Goal: Task Accomplishment & Management: Manage account settings

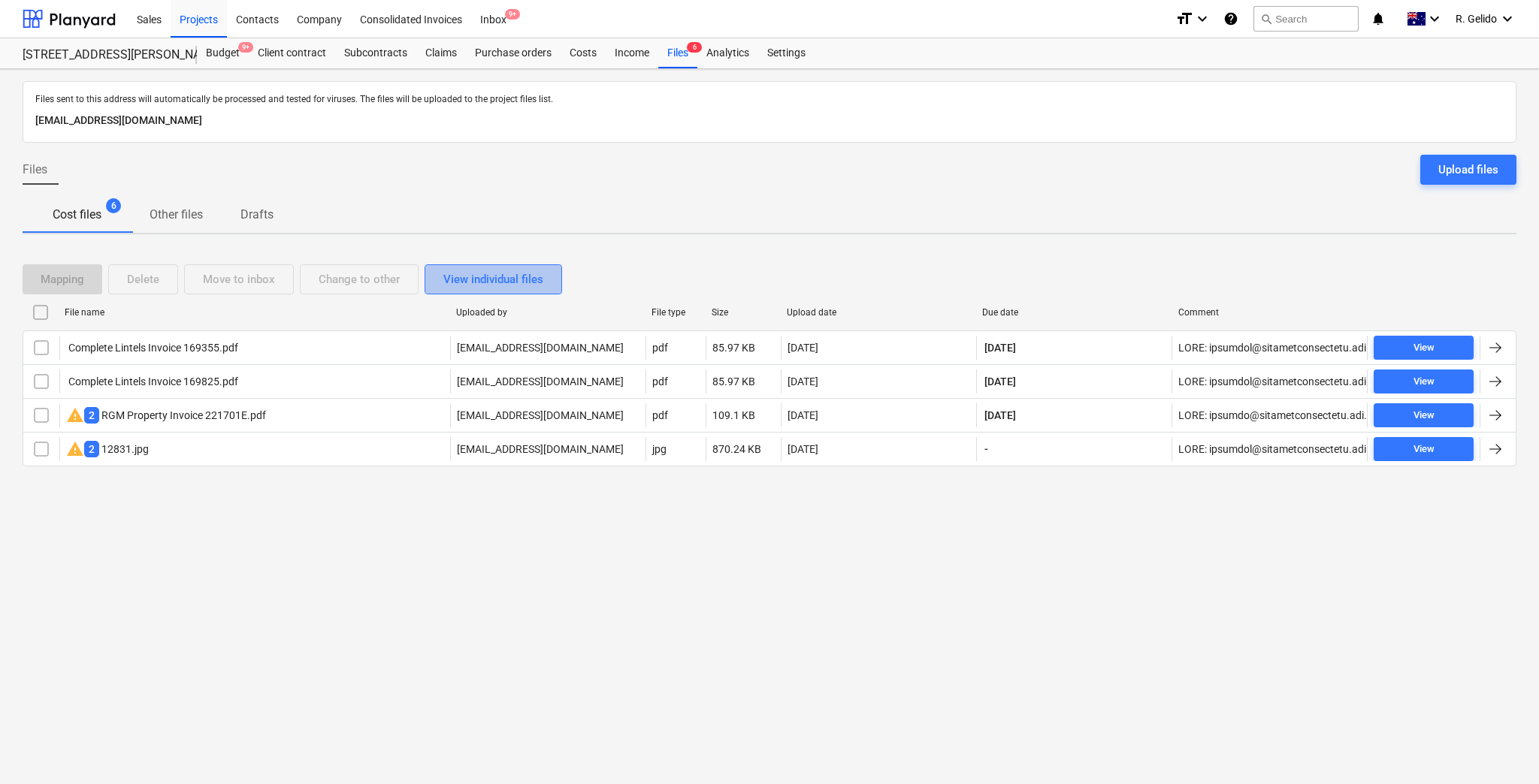
click at [515, 269] on div "View individual files" at bounding box center [493, 279] width 100 height 20
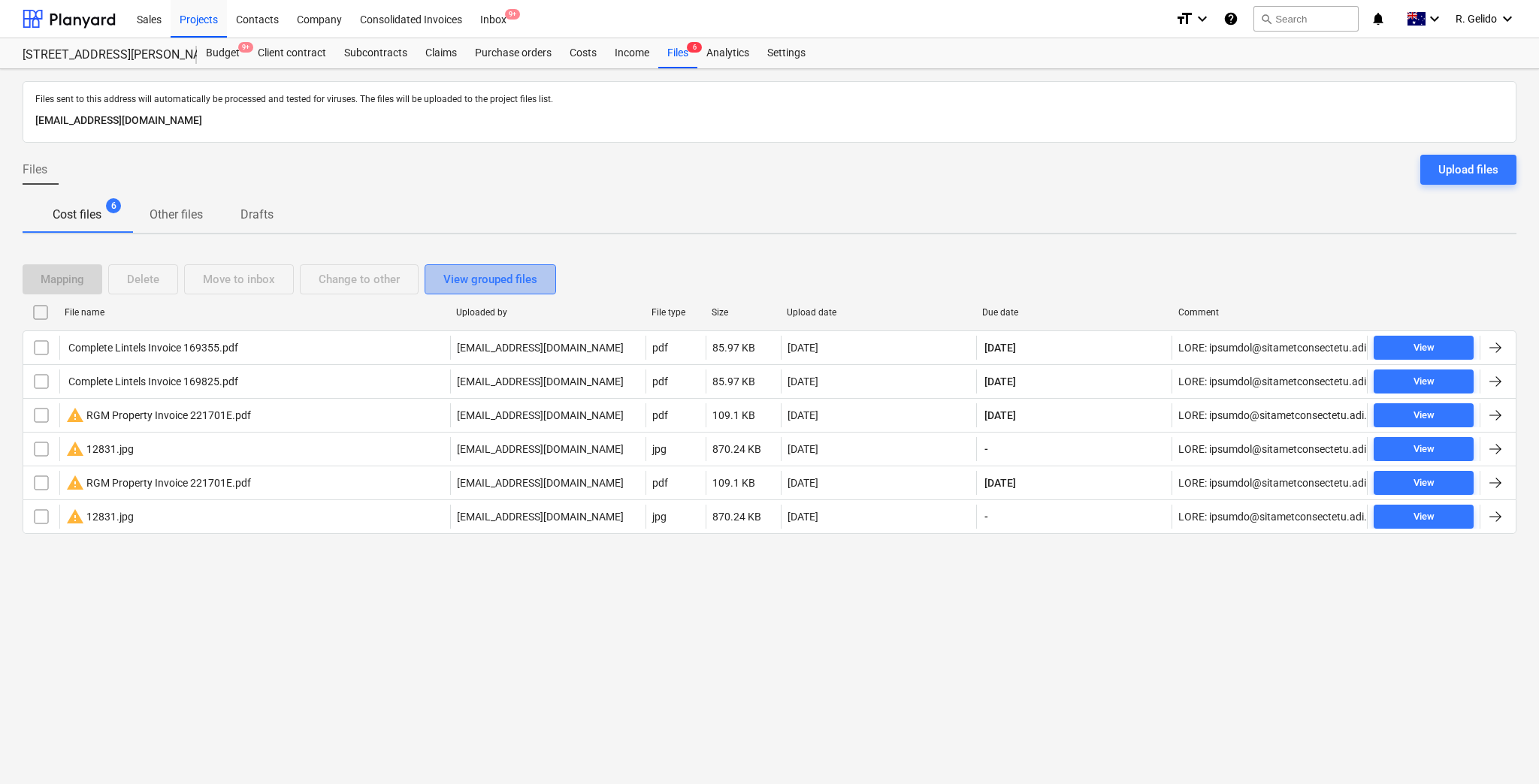
click at [519, 278] on div "View grouped files" at bounding box center [490, 279] width 94 height 20
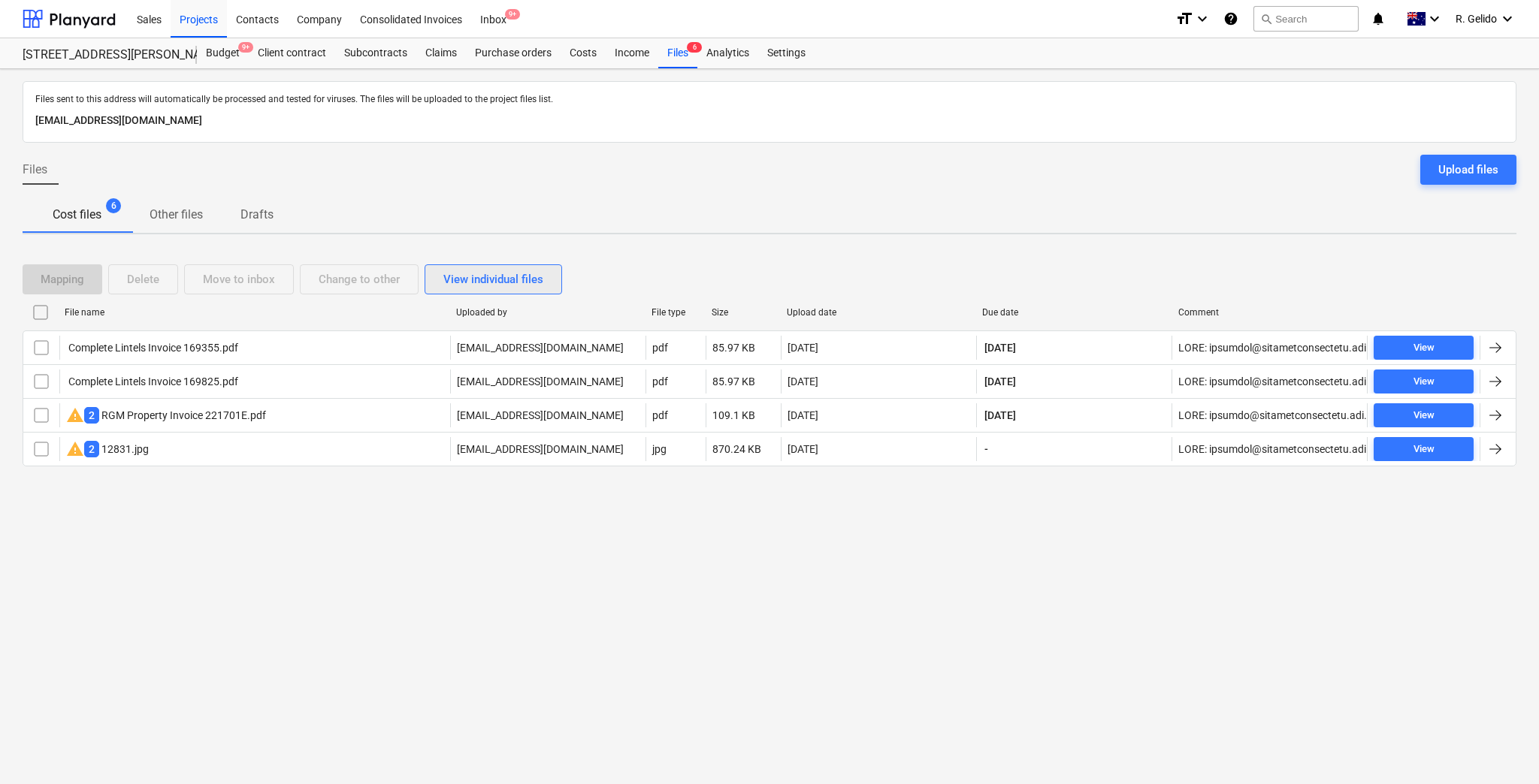
click at [519, 278] on div "View individual files" at bounding box center [493, 279] width 100 height 20
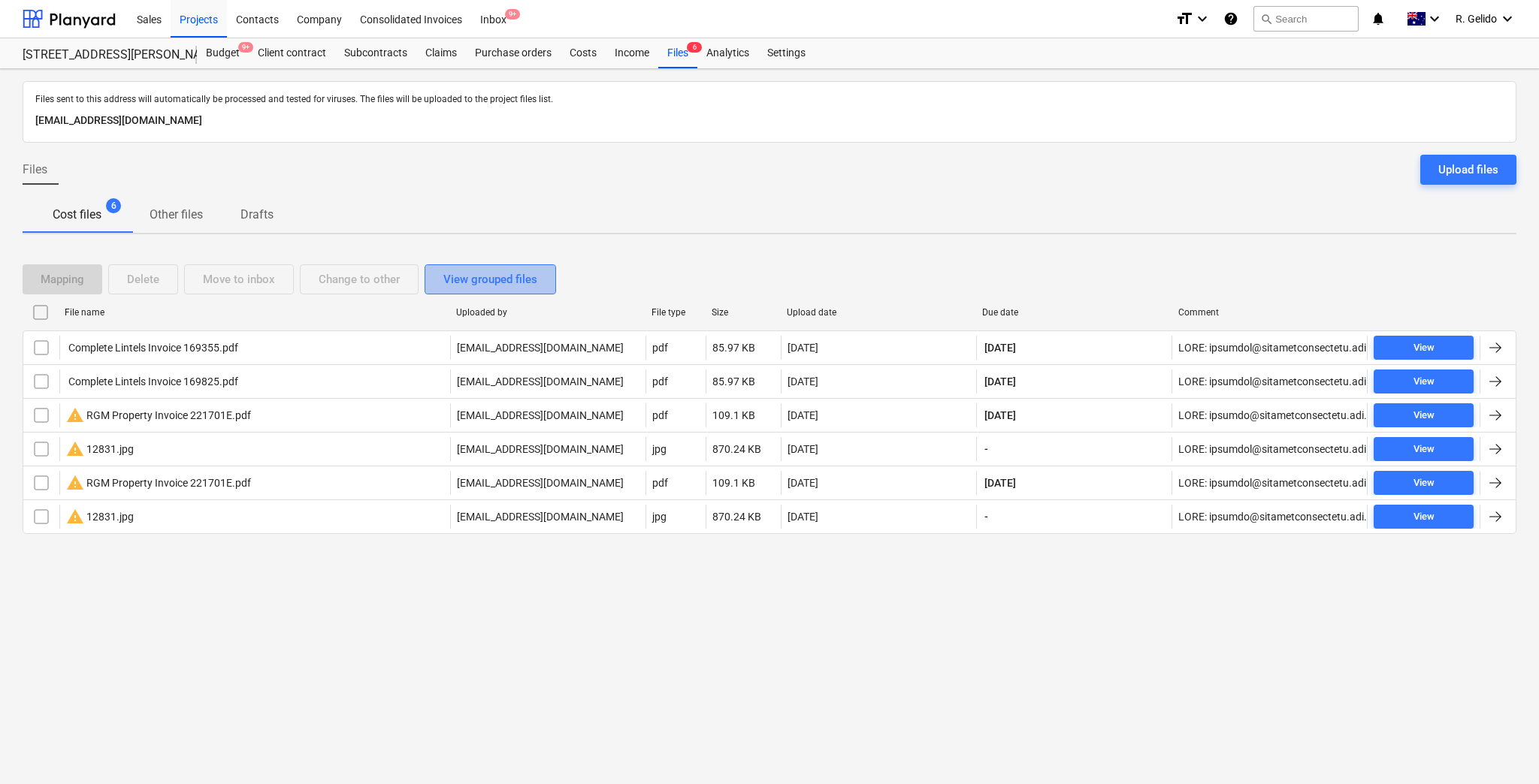
click at [519, 278] on div "View grouped files" at bounding box center [490, 279] width 94 height 20
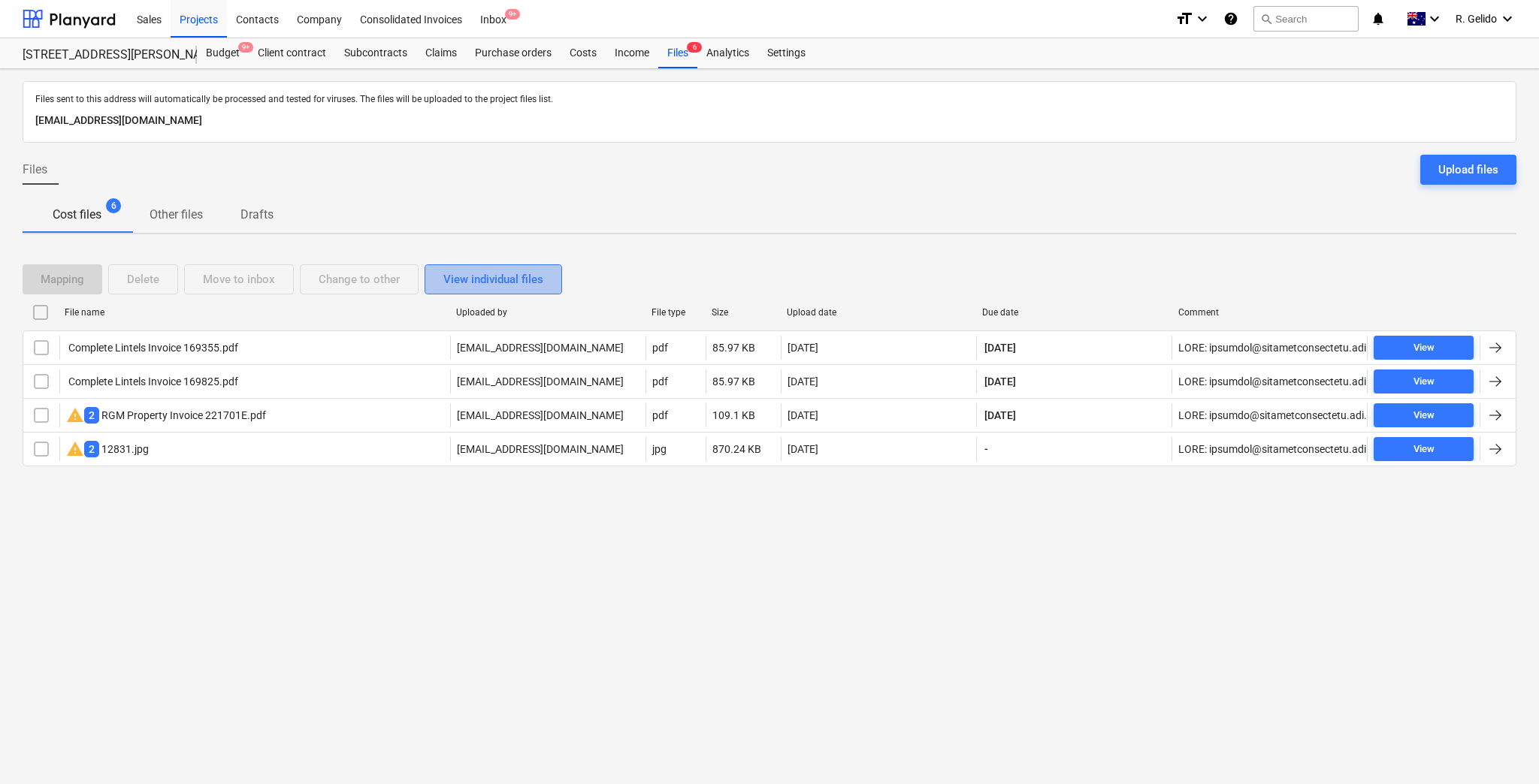
click at [499, 272] on div "View individual files" at bounding box center [493, 279] width 100 height 20
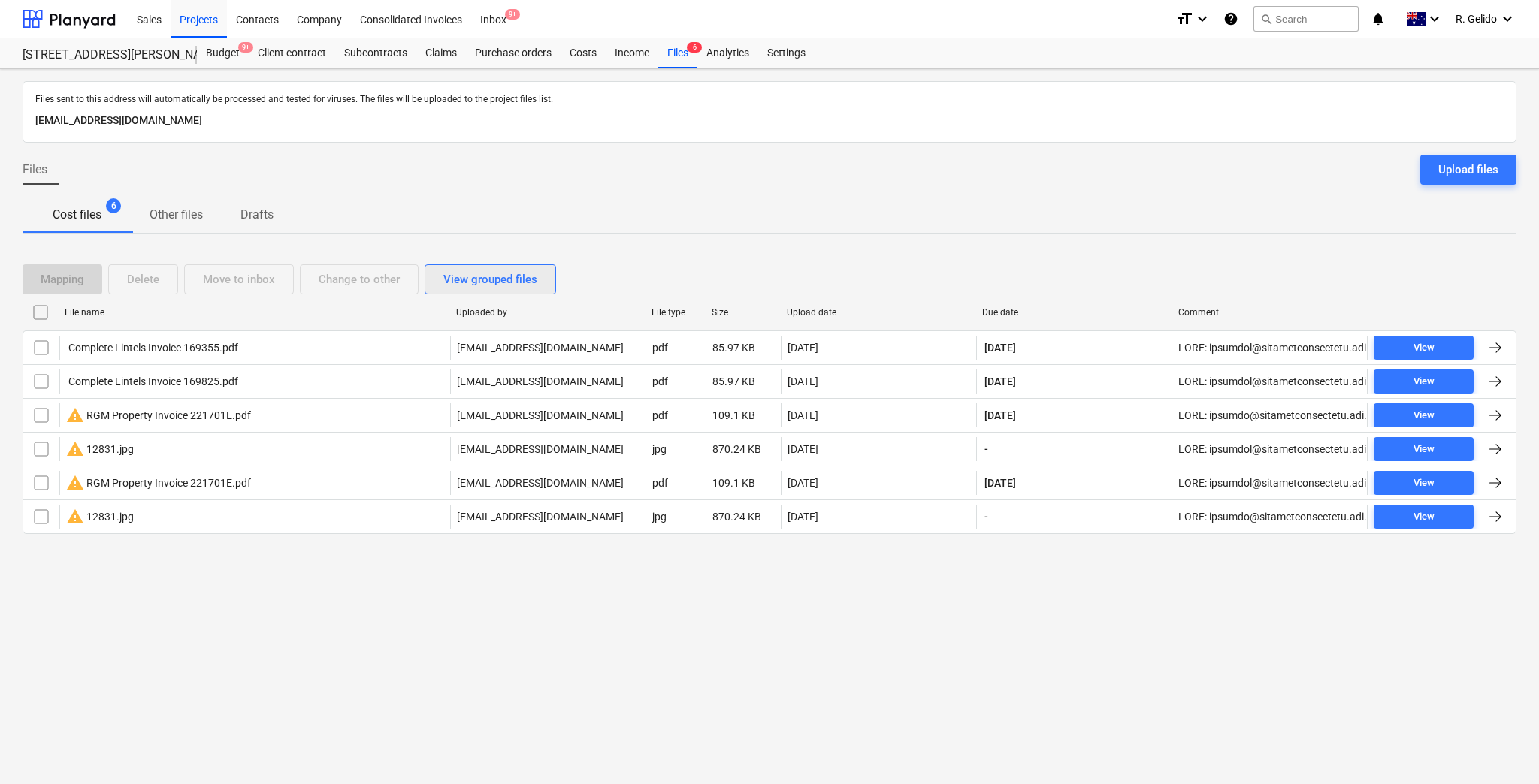
click at [499, 272] on div "View grouped files" at bounding box center [490, 279] width 94 height 20
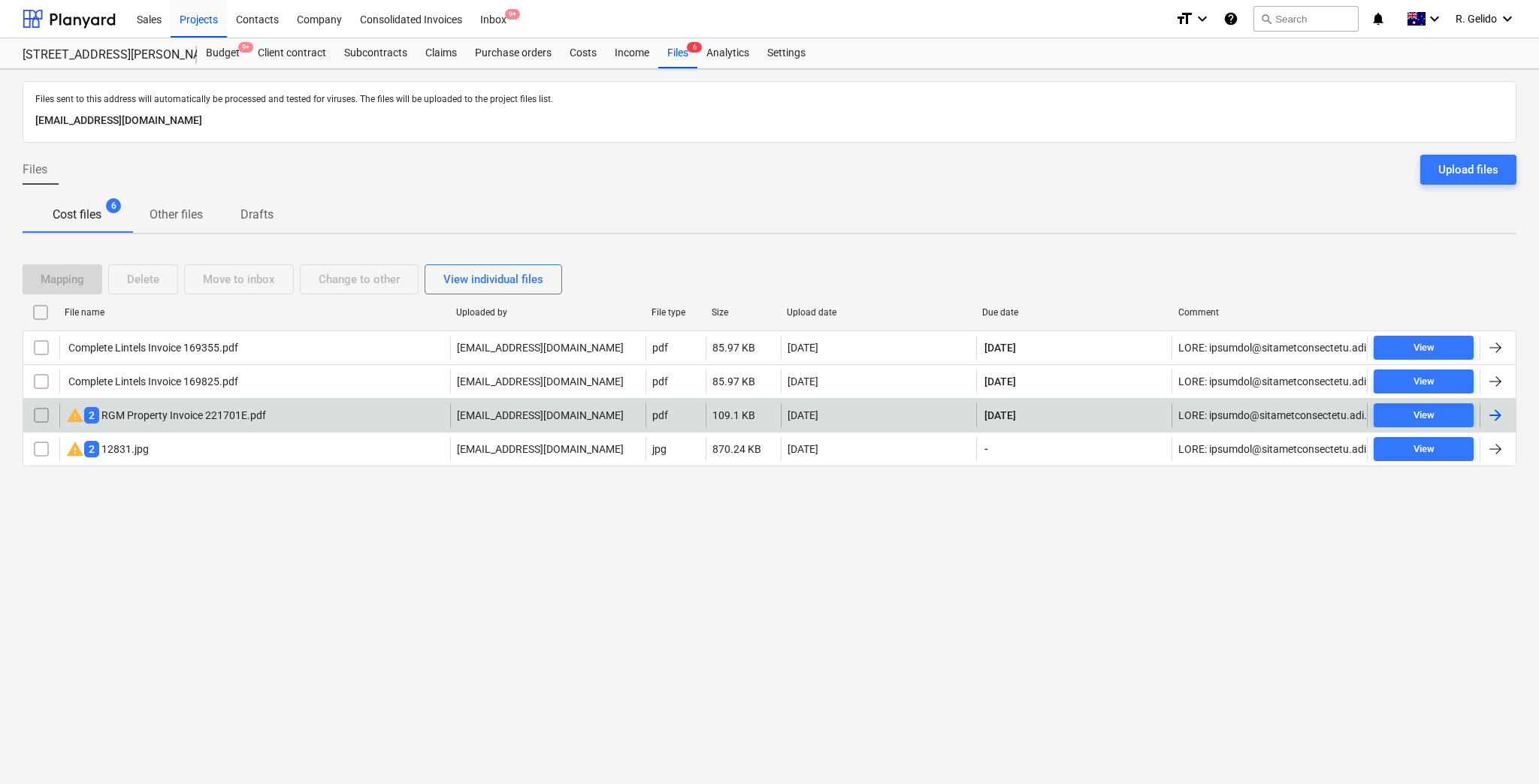
click at [316, 410] on div "warning 2 RGM Property Invoice 221701E.pdf" at bounding box center [254, 416] width 391 height 24
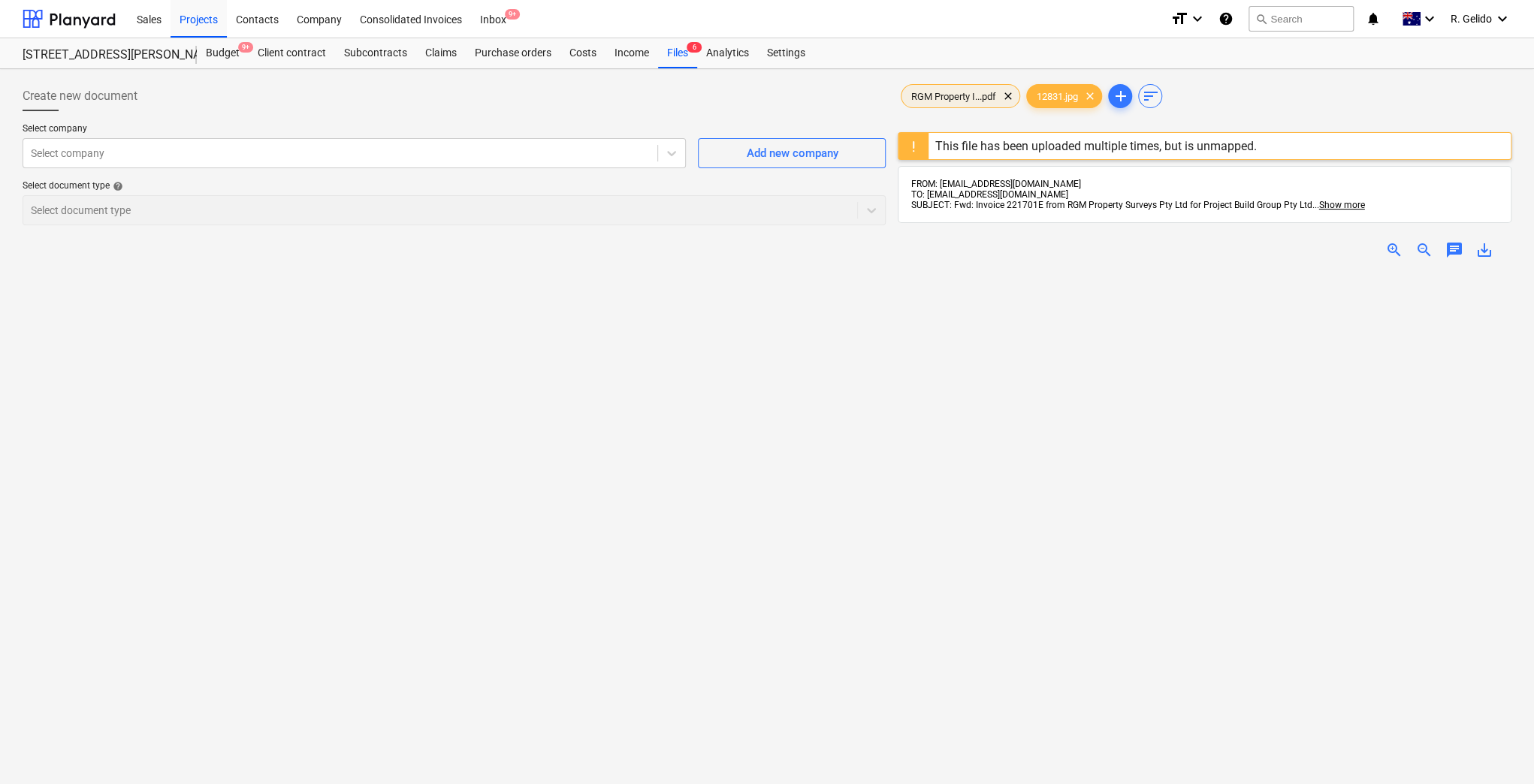
click at [937, 96] on span "RGM Property I...pdf" at bounding box center [953, 96] width 103 height 11
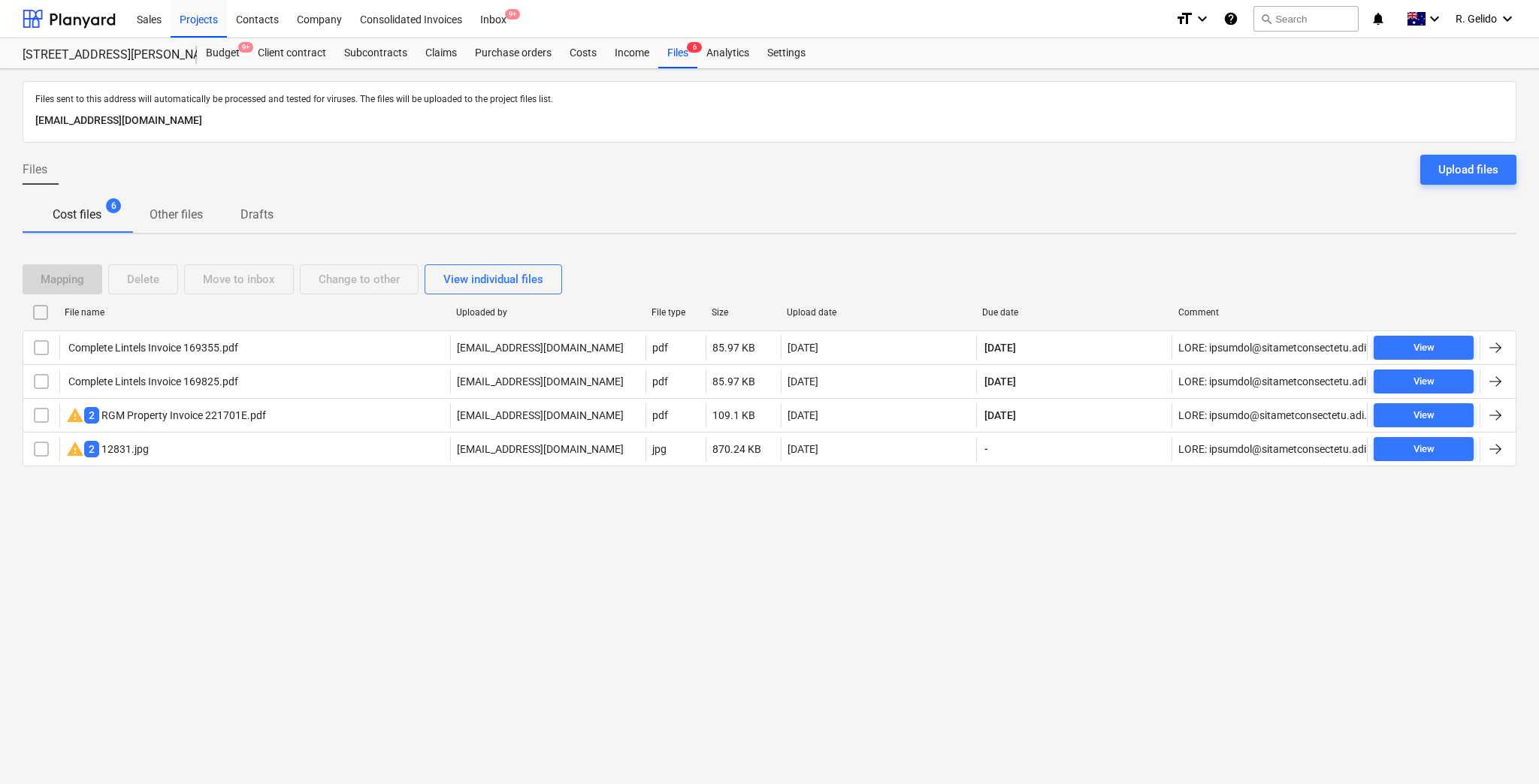
click at [246, 619] on div "Files sent to this address will automatically be processed and tested for virus…" at bounding box center [769, 427] width 1539 height 715
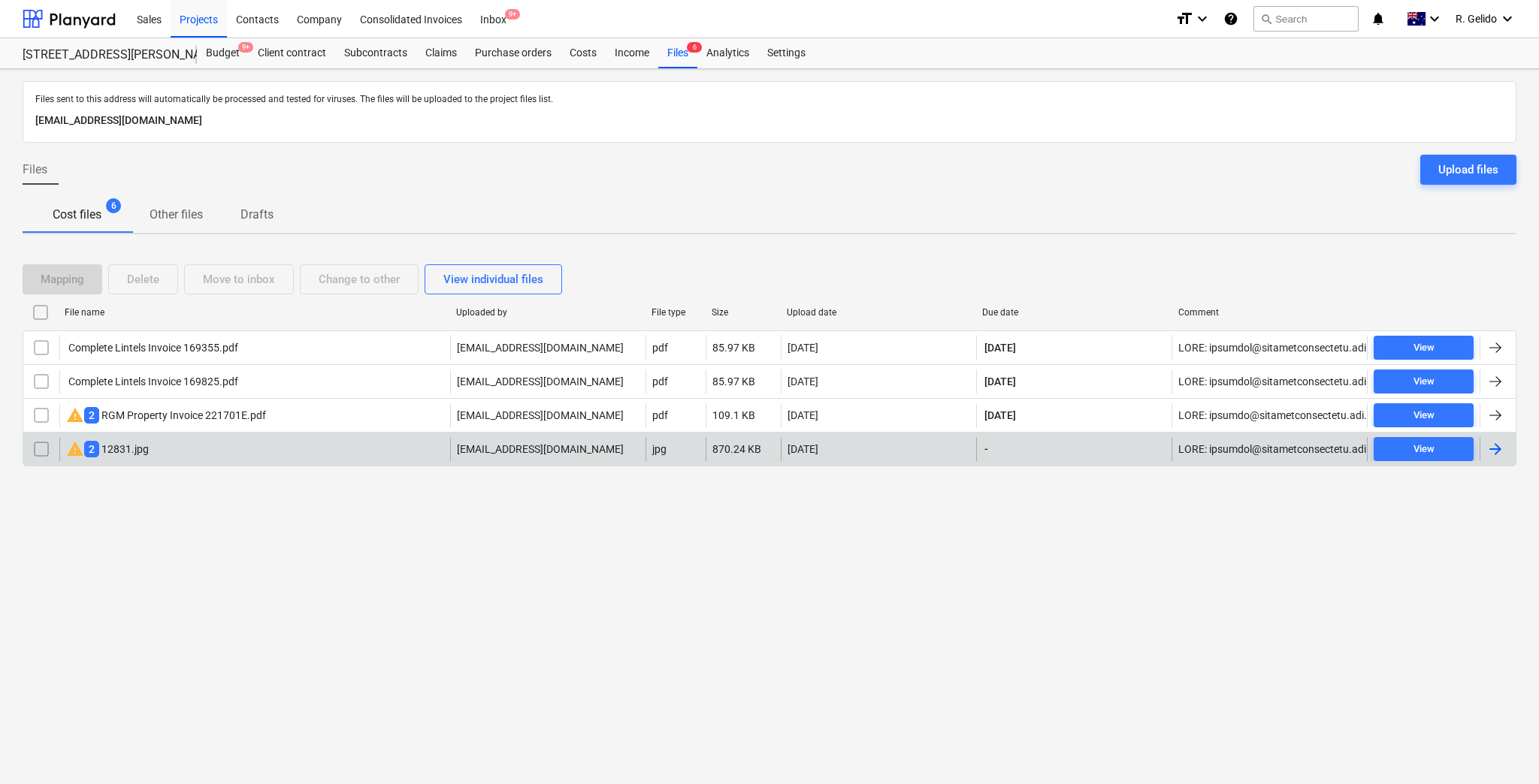
click at [177, 448] on div "warning 2 12831.jpg" at bounding box center [254, 449] width 391 height 24
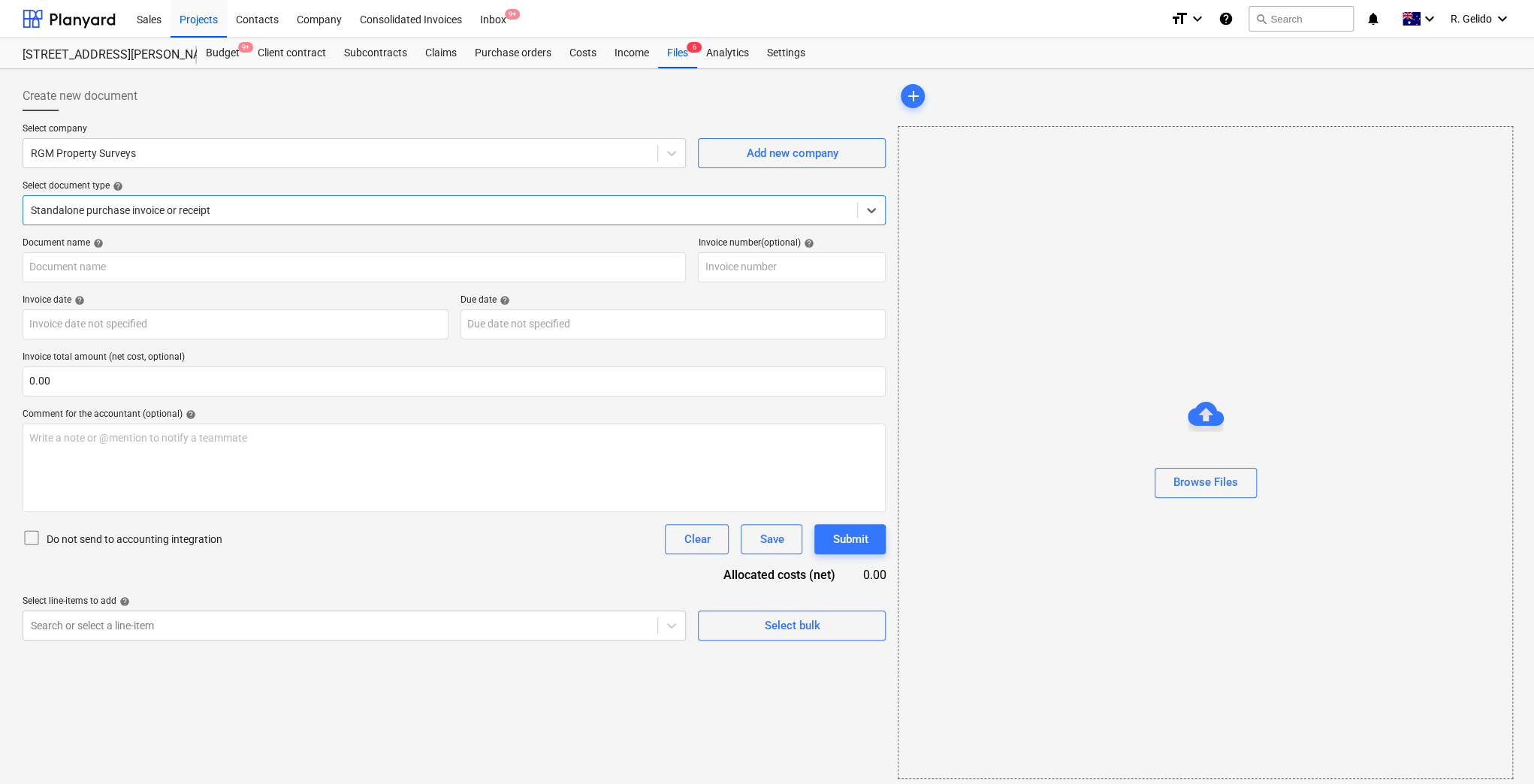
type input "221701E"
type input "07 Oct 2025"
type input "06 Nov 2025"
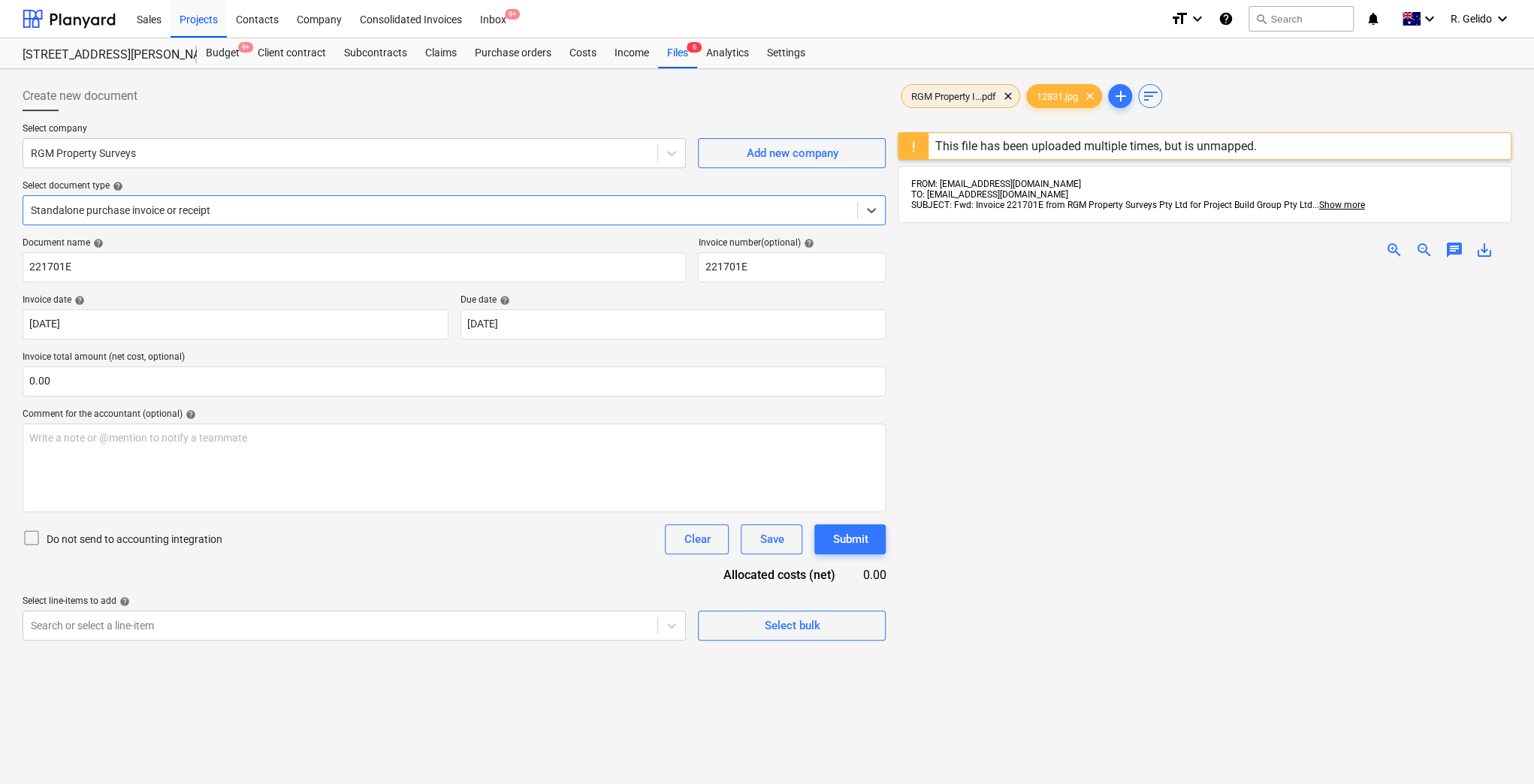
click at [958, 102] on div "RGM Property I...pdf clear" at bounding box center [960, 96] width 120 height 24
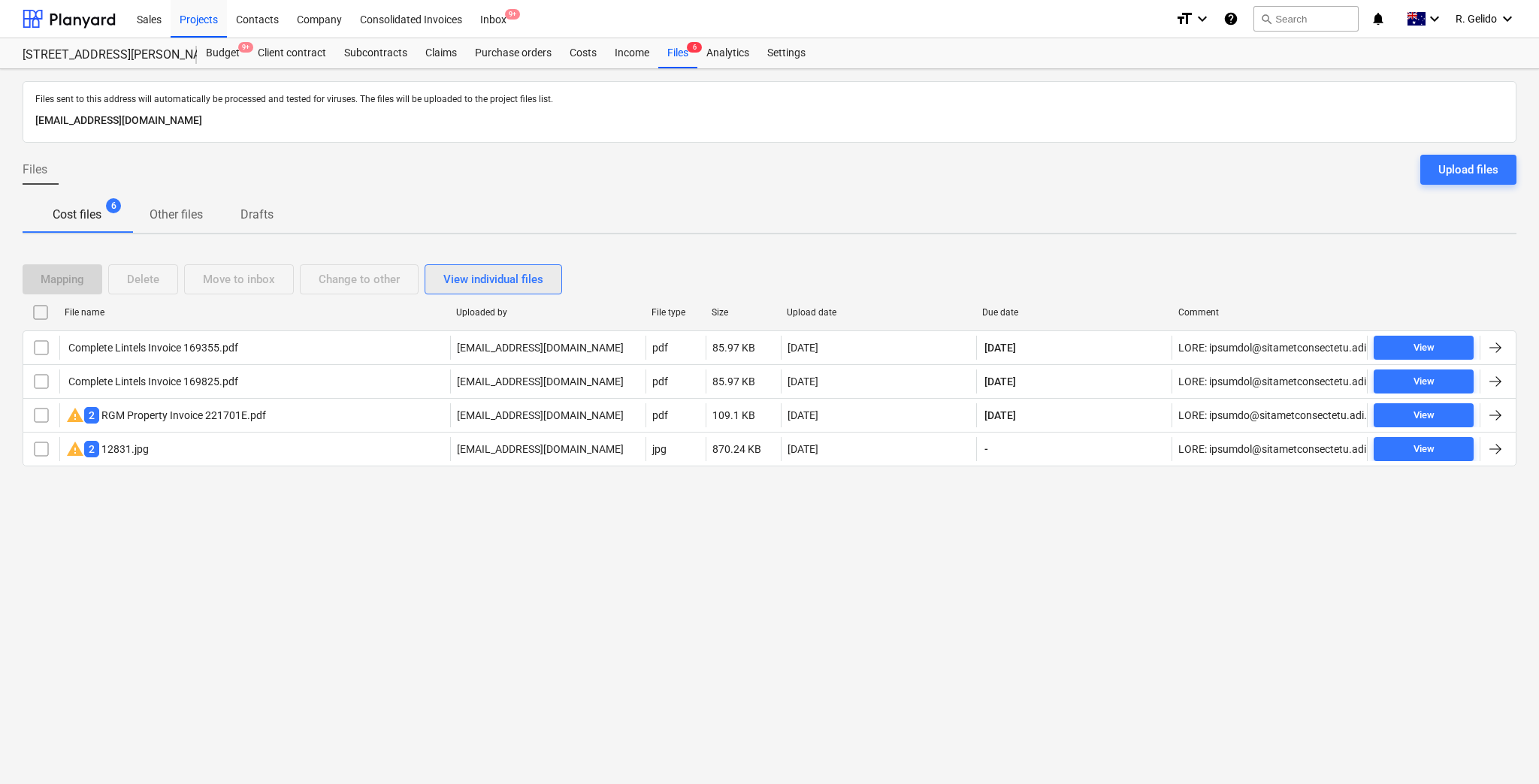
click at [458, 280] on div "View individual files" at bounding box center [493, 279] width 100 height 20
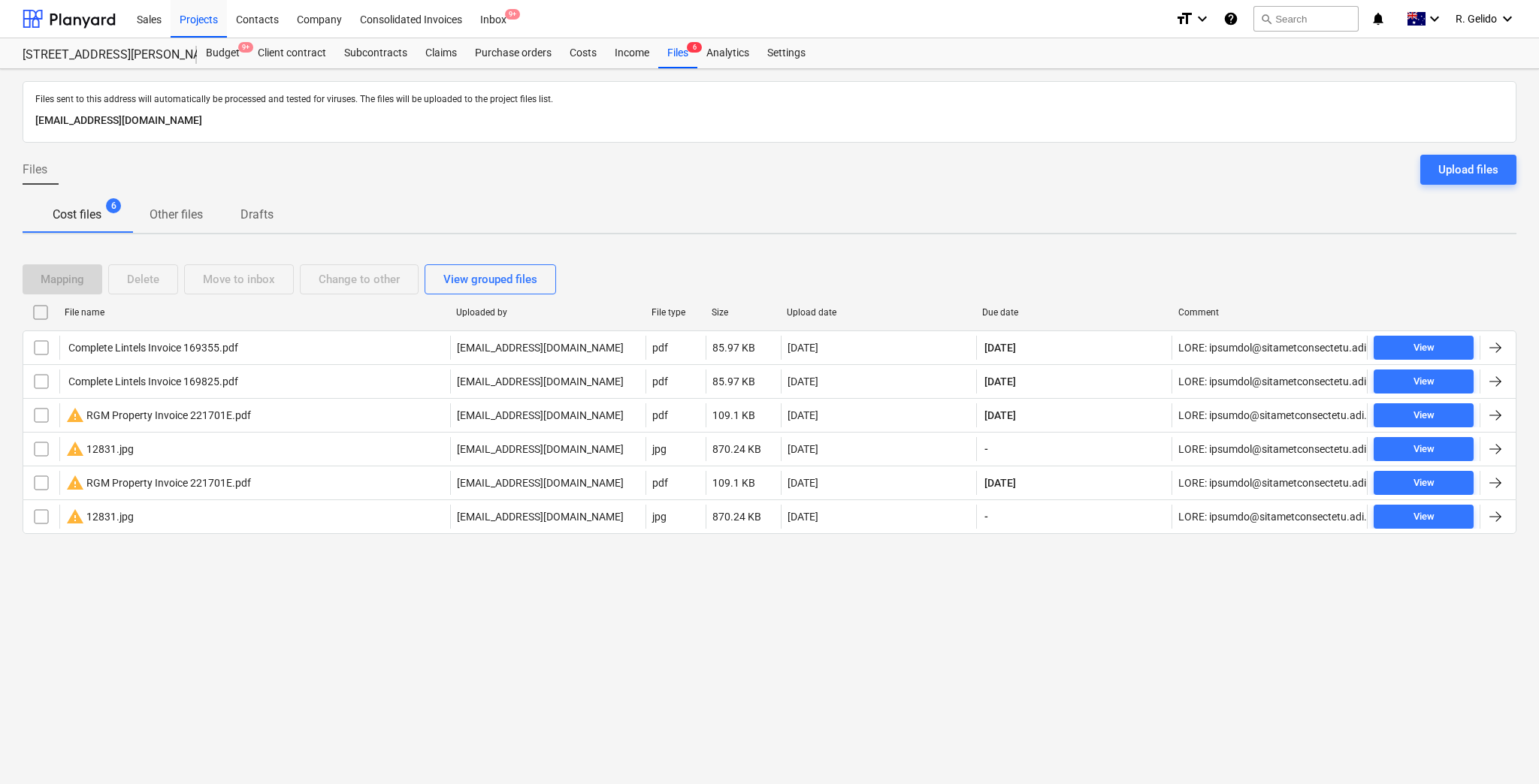
click at [392, 612] on div "Files sent to this address will automatically be processed and tested for virus…" at bounding box center [769, 427] width 1539 height 715
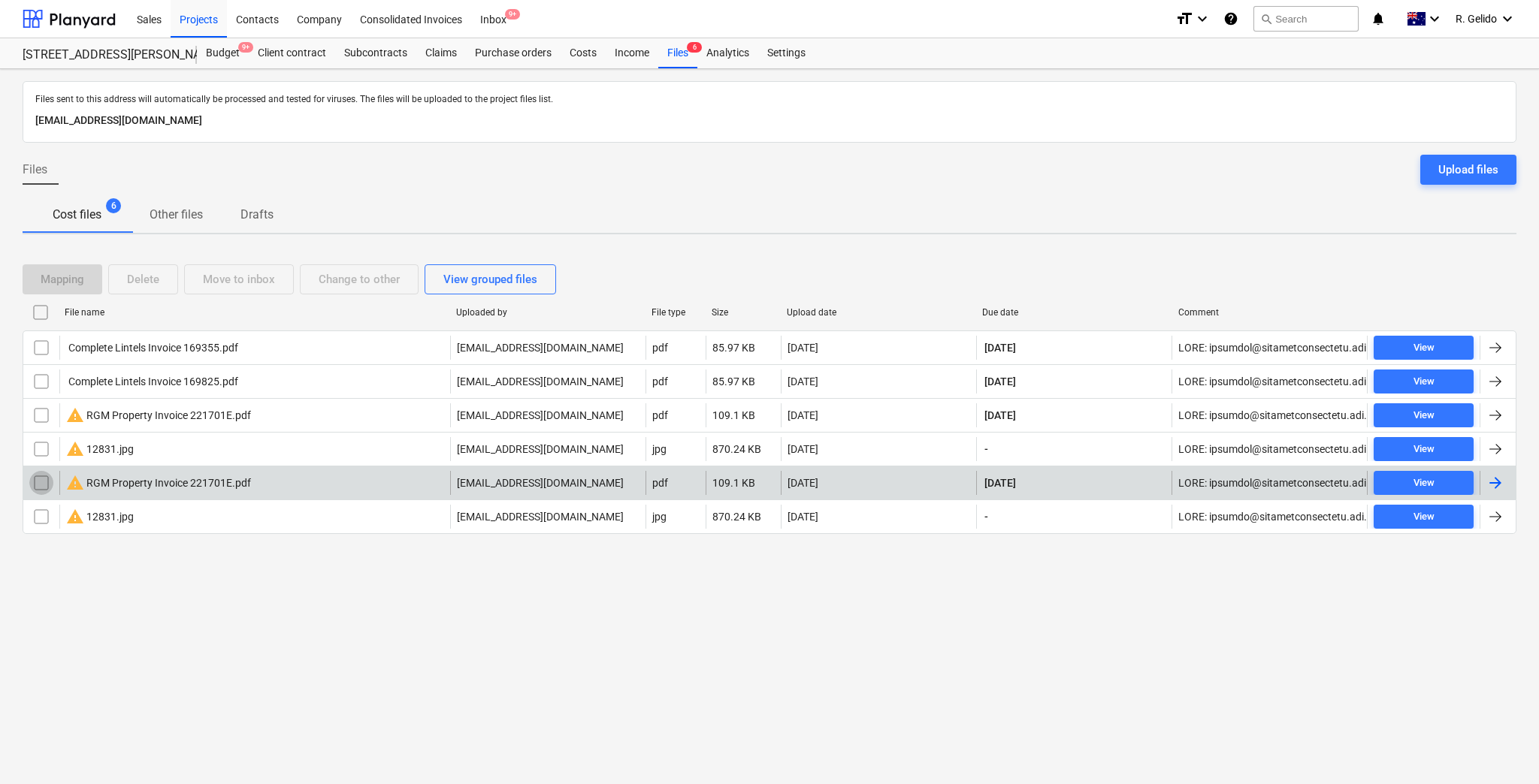
click at [41, 484] on input "checkbox" at bounding box center [41, 483] width 24 height 24
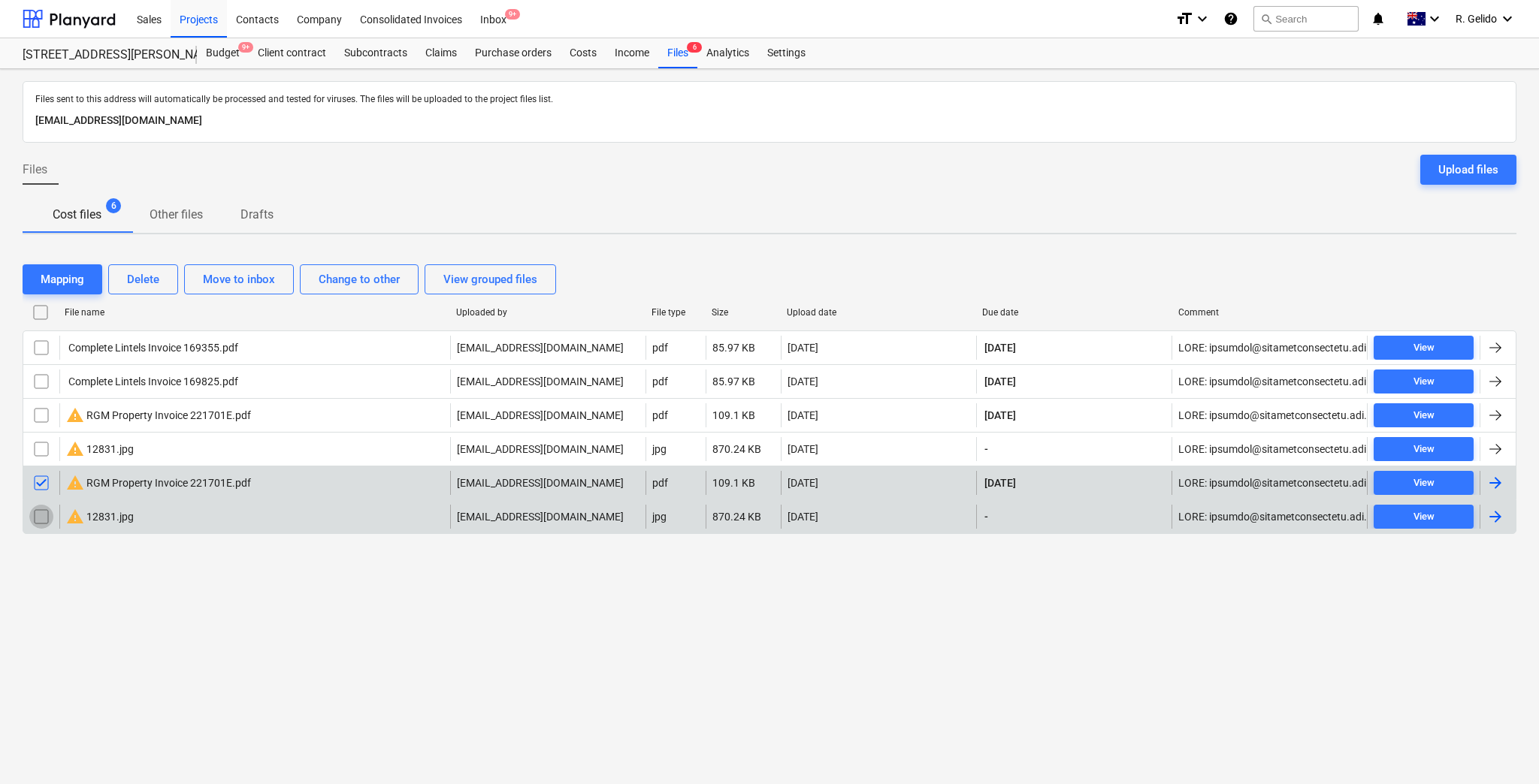
click at [42, 517] on input "checkbox" at bounding box center [41, 516] width 24 height 24
click at [40, 482] on input "checkbox" at bounding box center [41, 483] width 24 height 24
click at [40, 514] on input "checkbox" at bounding box center [41, 516] width 24 height 24
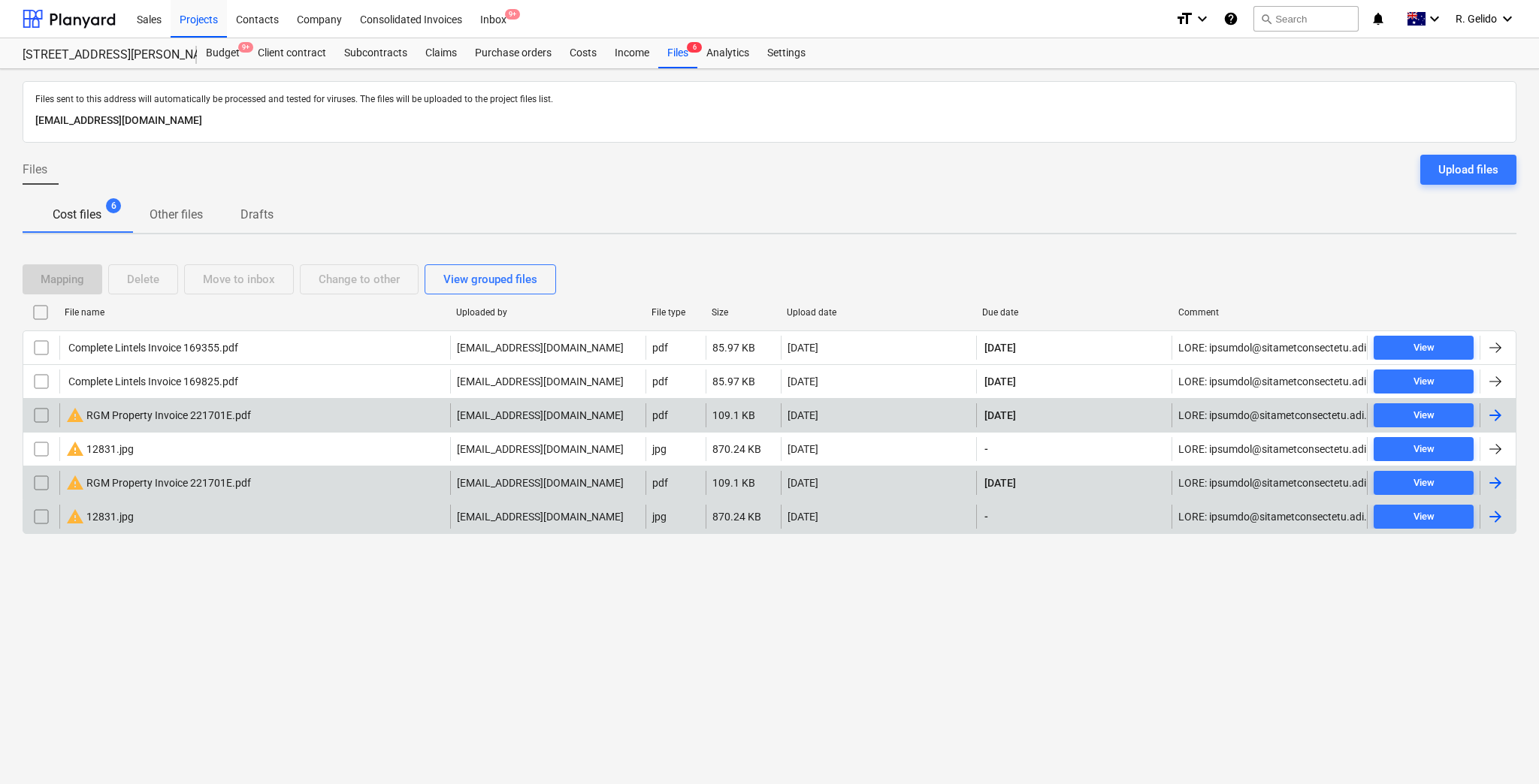
click at [44, 414] on input "checkbox" at bounding box center [41, 416] width 24 height 24
click at [46, 510] on input "checkbox" at bounding box center [41, 516] width 24 height 24
click at [151, 281] on div "Delete" at bounding box center [143, 279] width 33 height 20
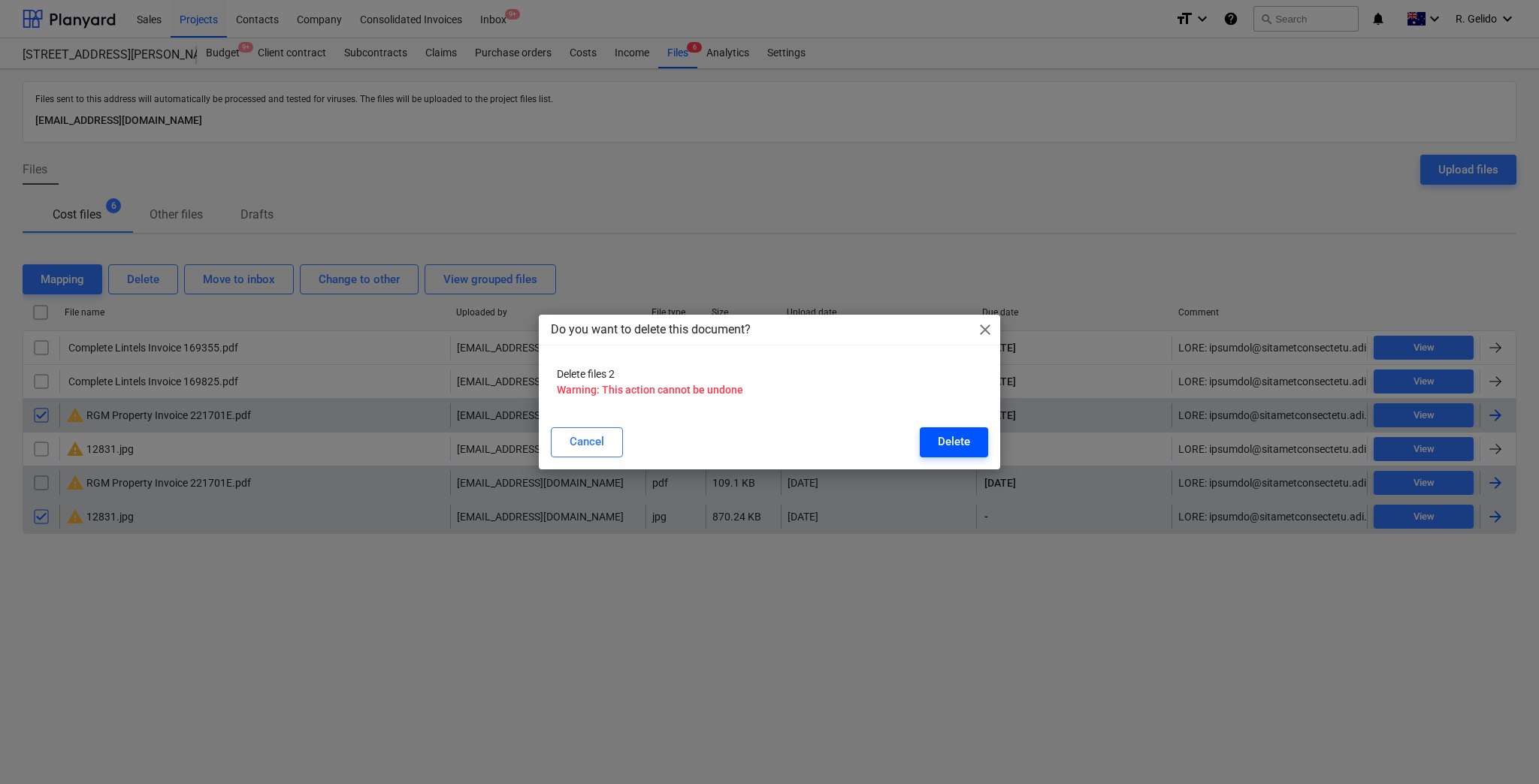
click at [942, 440] on div "Delete" at bounding box center [954, 441] width 33 height 20
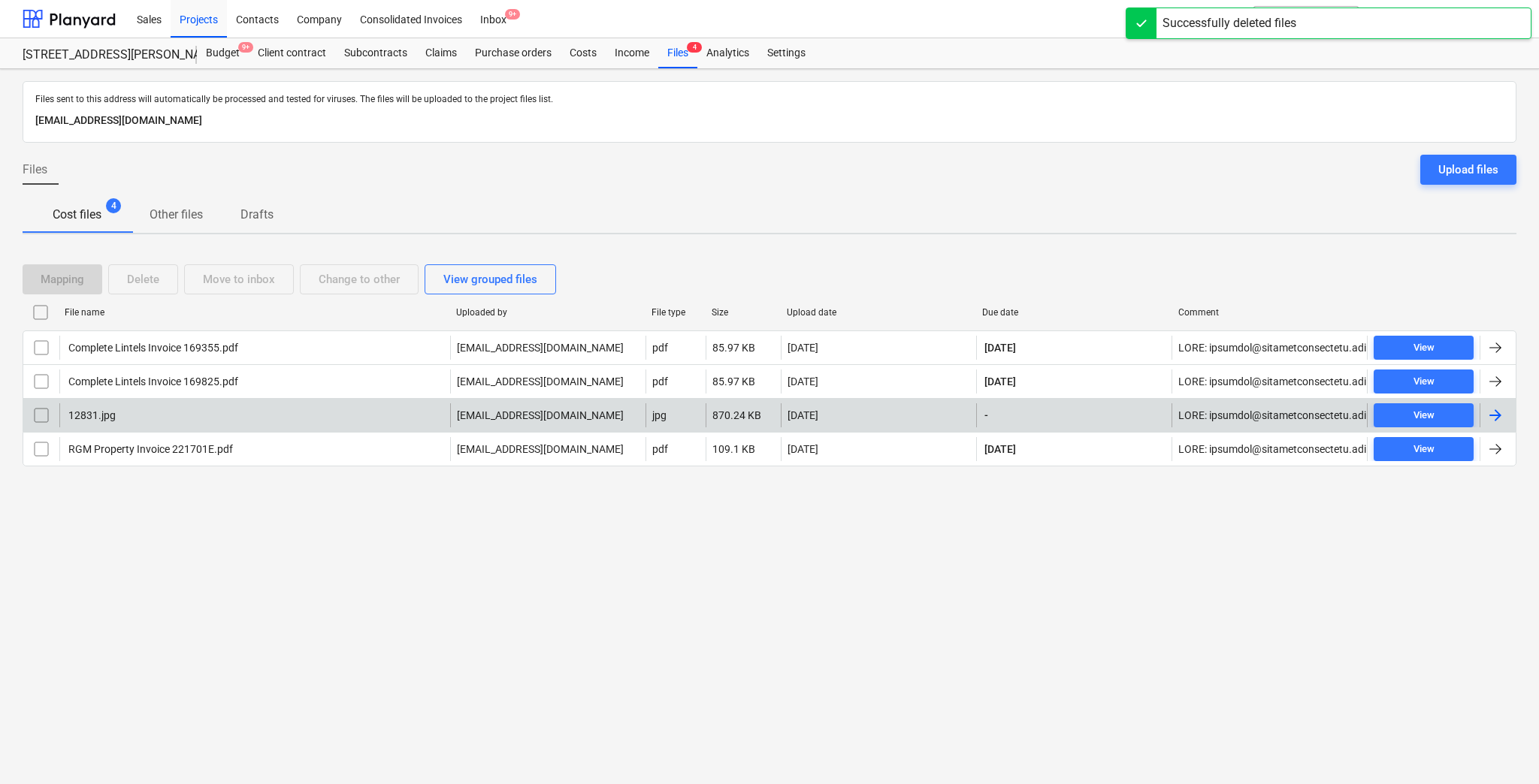
click at [330, 616] on div "Files sent to this address will automatically be processed and tested for virus…" at bounding box center [769, 427] width 1539 height 715
click at [475, 280] on div "View grouped files" at bounding box center [490, 279] width 94 height 20
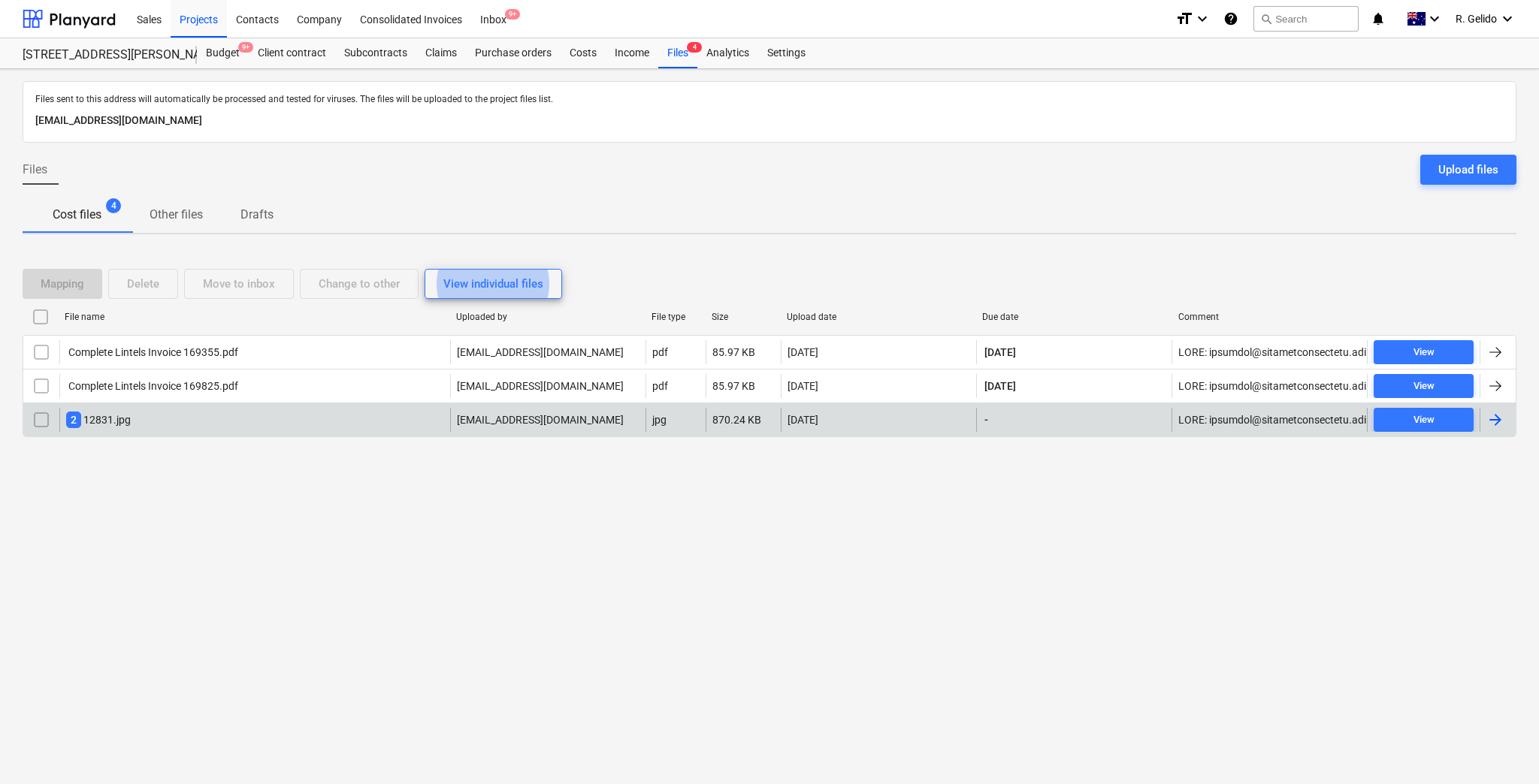
click at [802, 183] on div "Files Upload files" at bounding box center [769, 175] width 1494 height 42
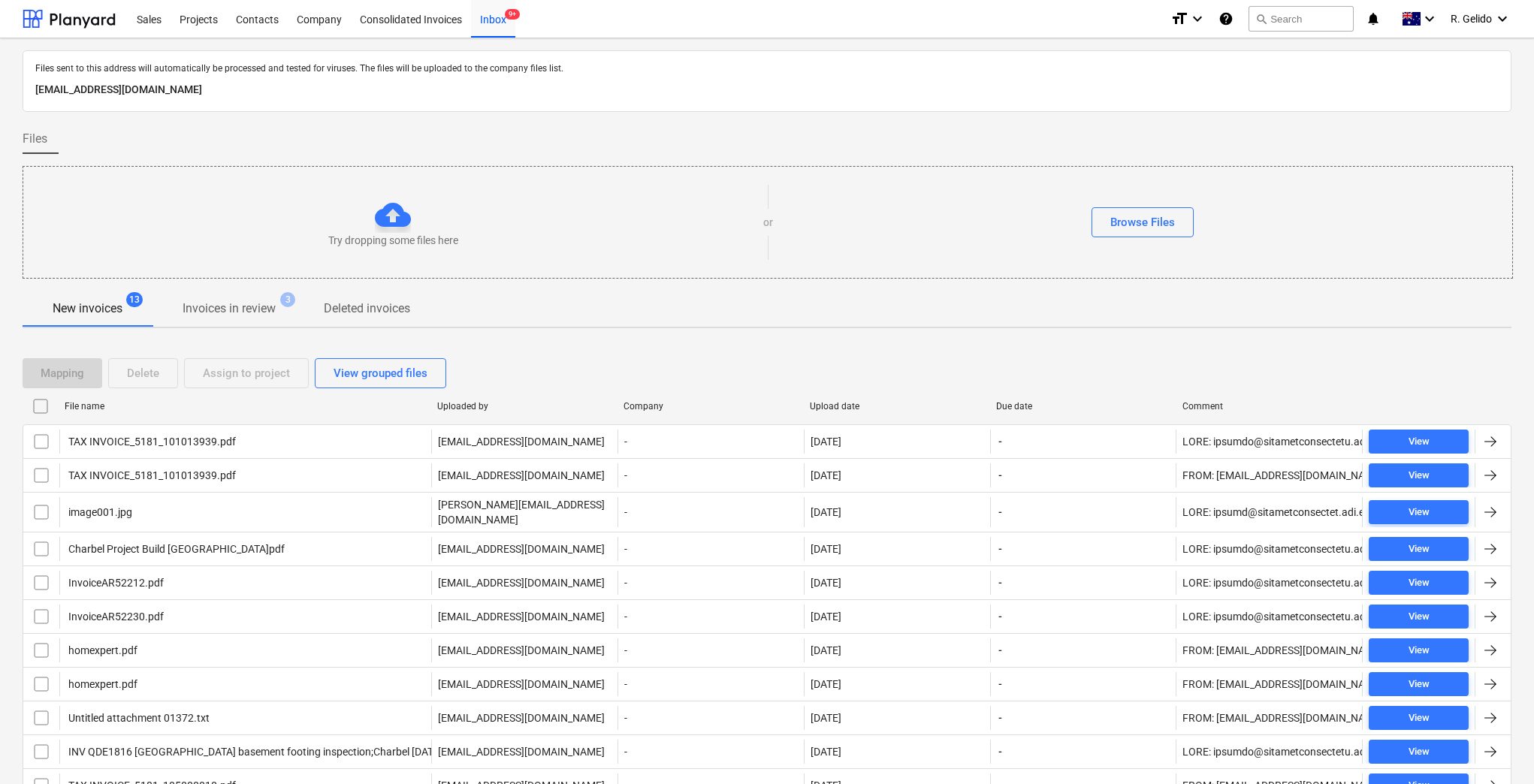
scroll to position [131, 0]
